Goal: Information Seeking & Learning: Learn about a topic

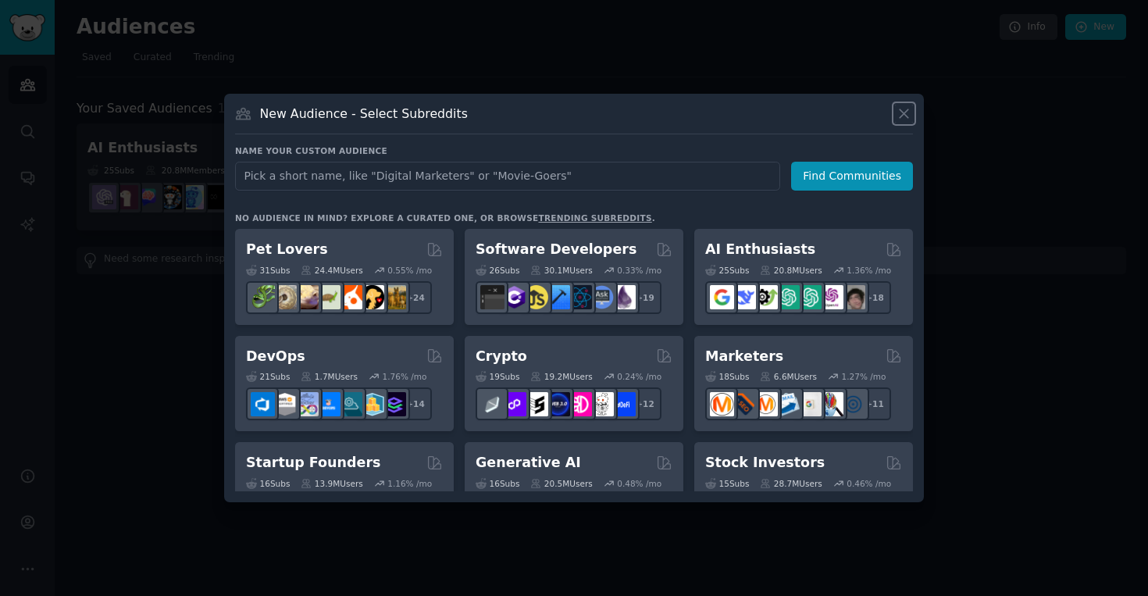
click at [909, 118] on icon at bounding box center [904, 113] width 16 height 16
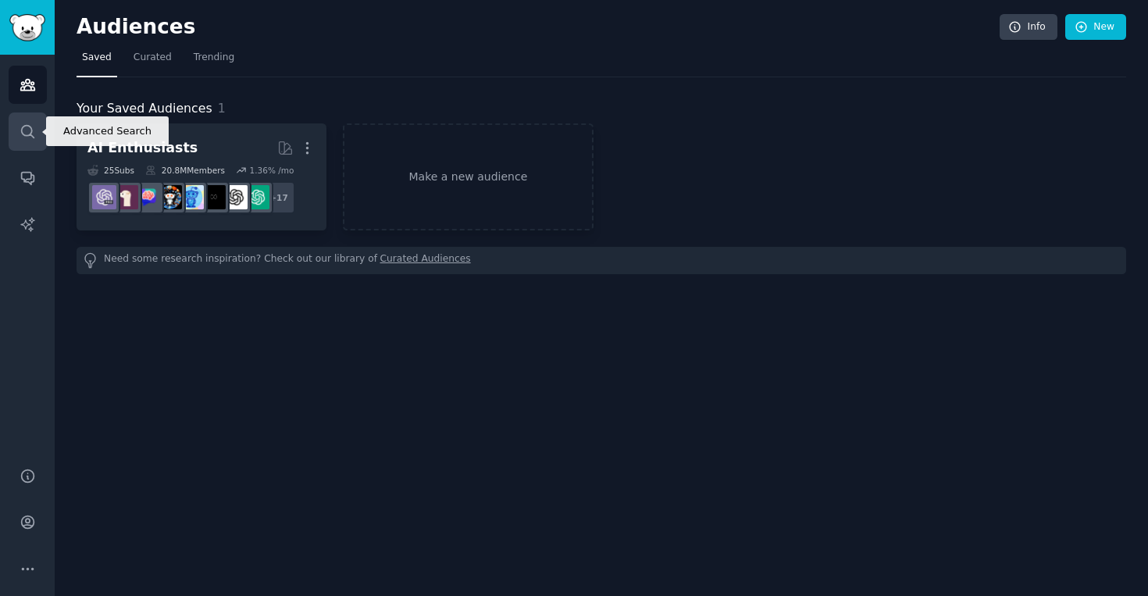
click at [34, 131] on icon "Sidebar" at bounding box center [28, 131] width 16 height 16
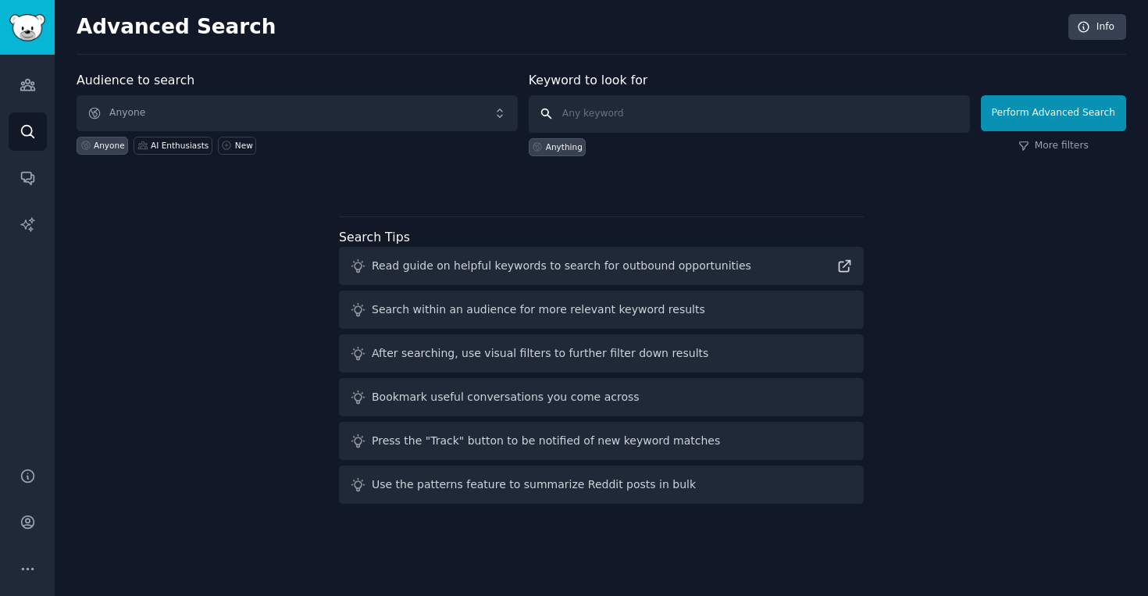
click at [591, 112] on input "text" at bounding box center [749, 113] width 441 height 37
type input "global capability centers"
click button "Perform Advanced Search" at bounding box center [1053, 113] width 145 height 36
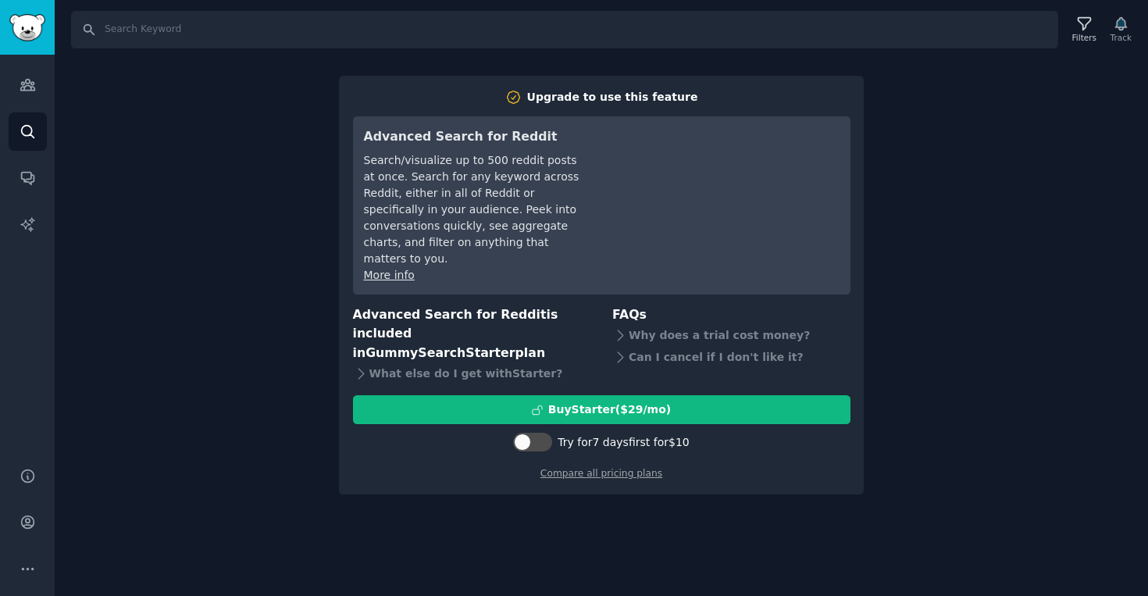
click at [1050, 308] on div "Search Filters Track Upgrade to use this feature Advanced Search for Reddit Sea…" at bounding box center [602, 298] width 1094 height 596
click at [248, 93] on div "Search Filters Track Upgrade to use this feature Advanced Search for Reddit Sea…" at bounding box center [602, 298] width 1094 height 596
click at [23, 127] on icon "Sidebar" at bounding box center [27, 131] width 12 height 12
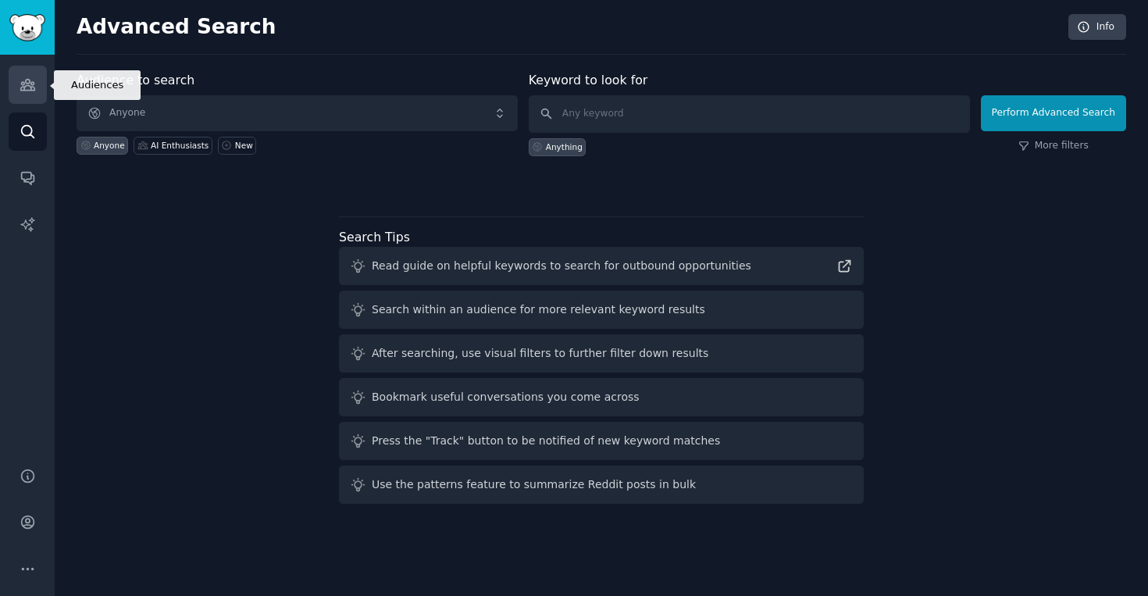
click at [31, 96] on link "Audiences" at bounding box center [28, 85] width 38 height 38
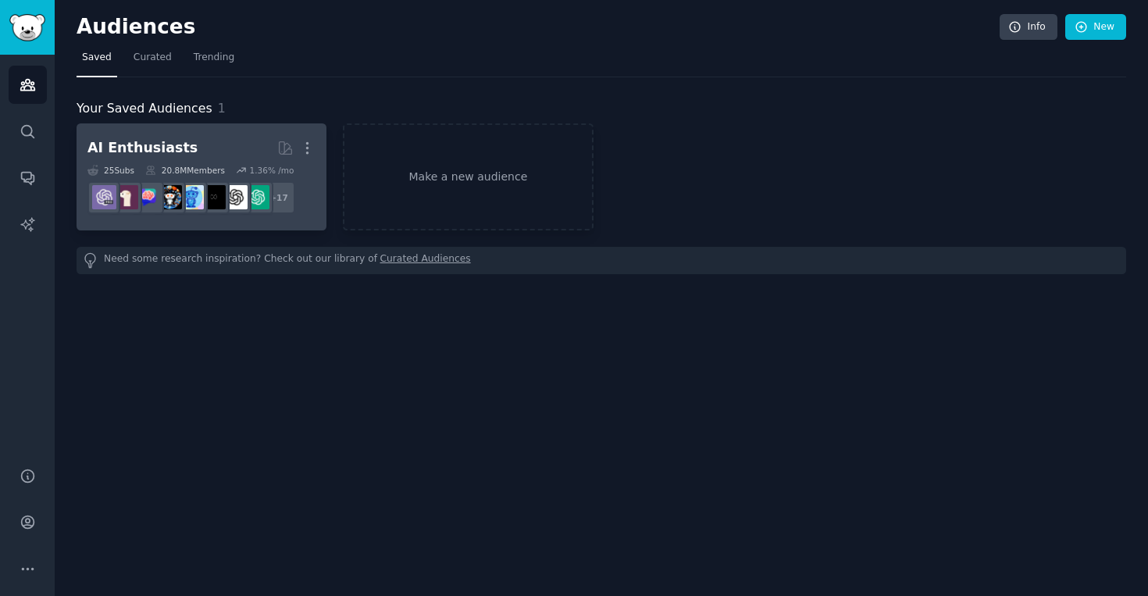
click at [166, 143] on div "AI Enthusiasts" at bounding box center [142, 148] width 110 height 20
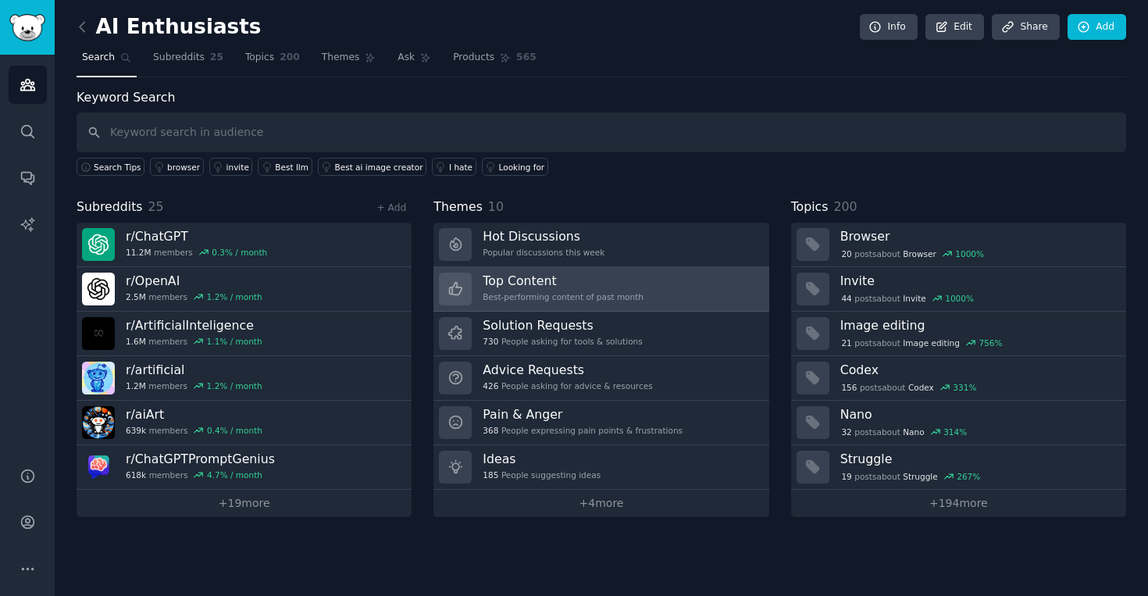
click at [515, 291] on div "Best-performing content of past month" at bounding box center [563, 296] width 161 height 11
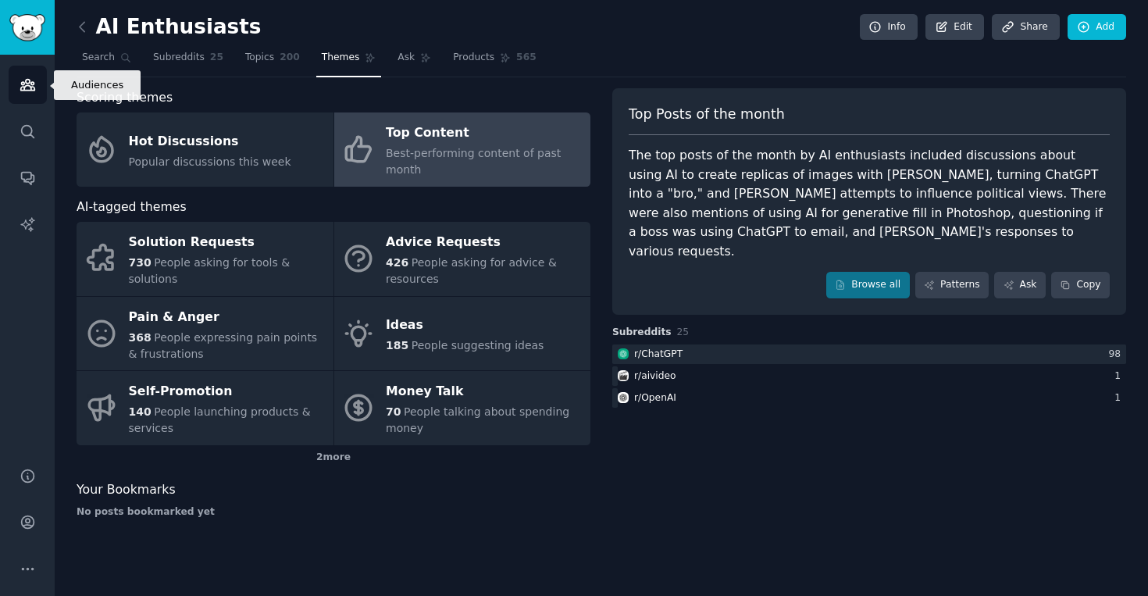
click at [20, 91] on icon "Sidebar" at bounding box center [28, 85] width 16 height 16
